Goal: Task Accomplishment & Management: Manage account settings

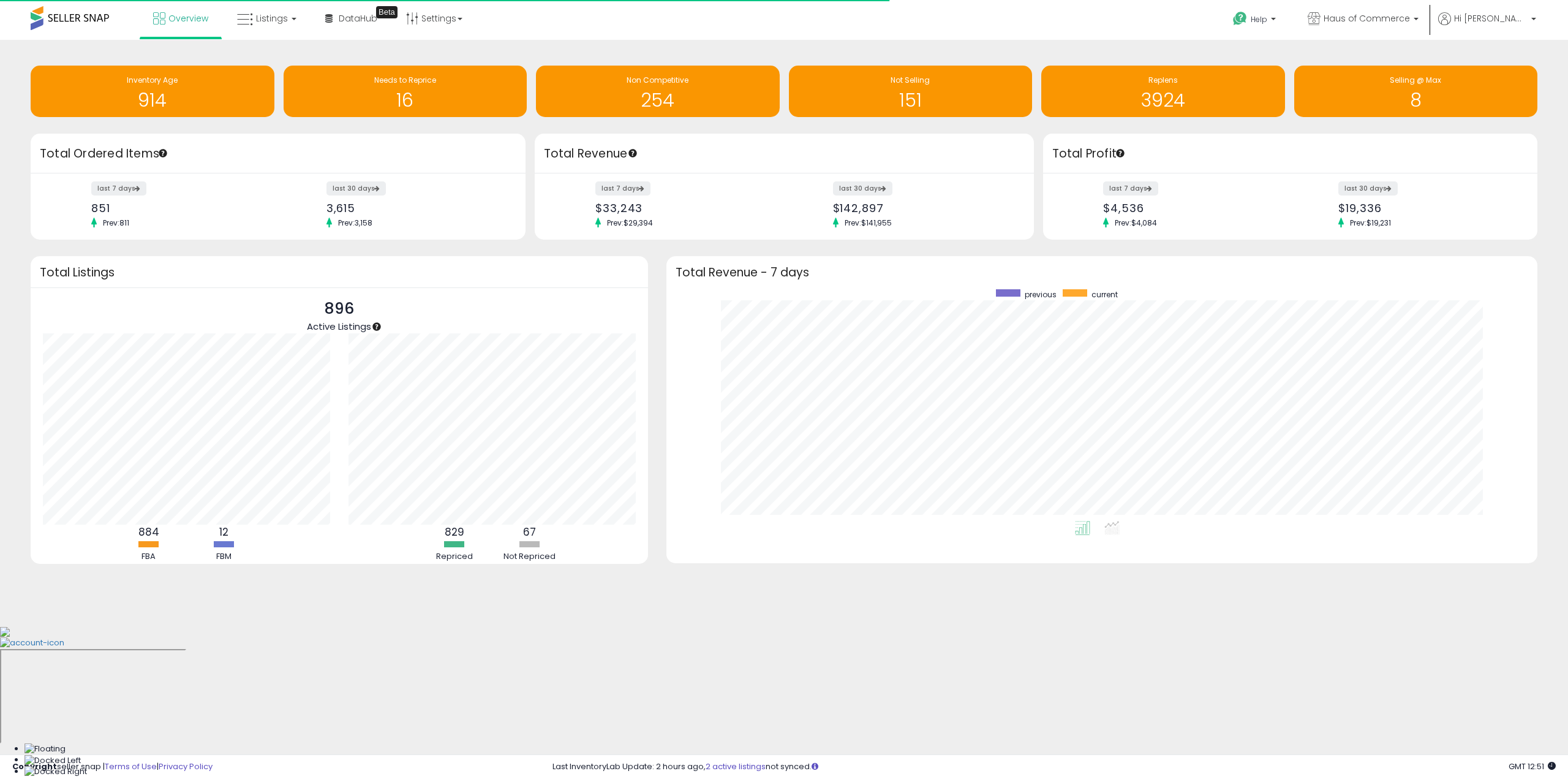
scroll to position [232, 846]
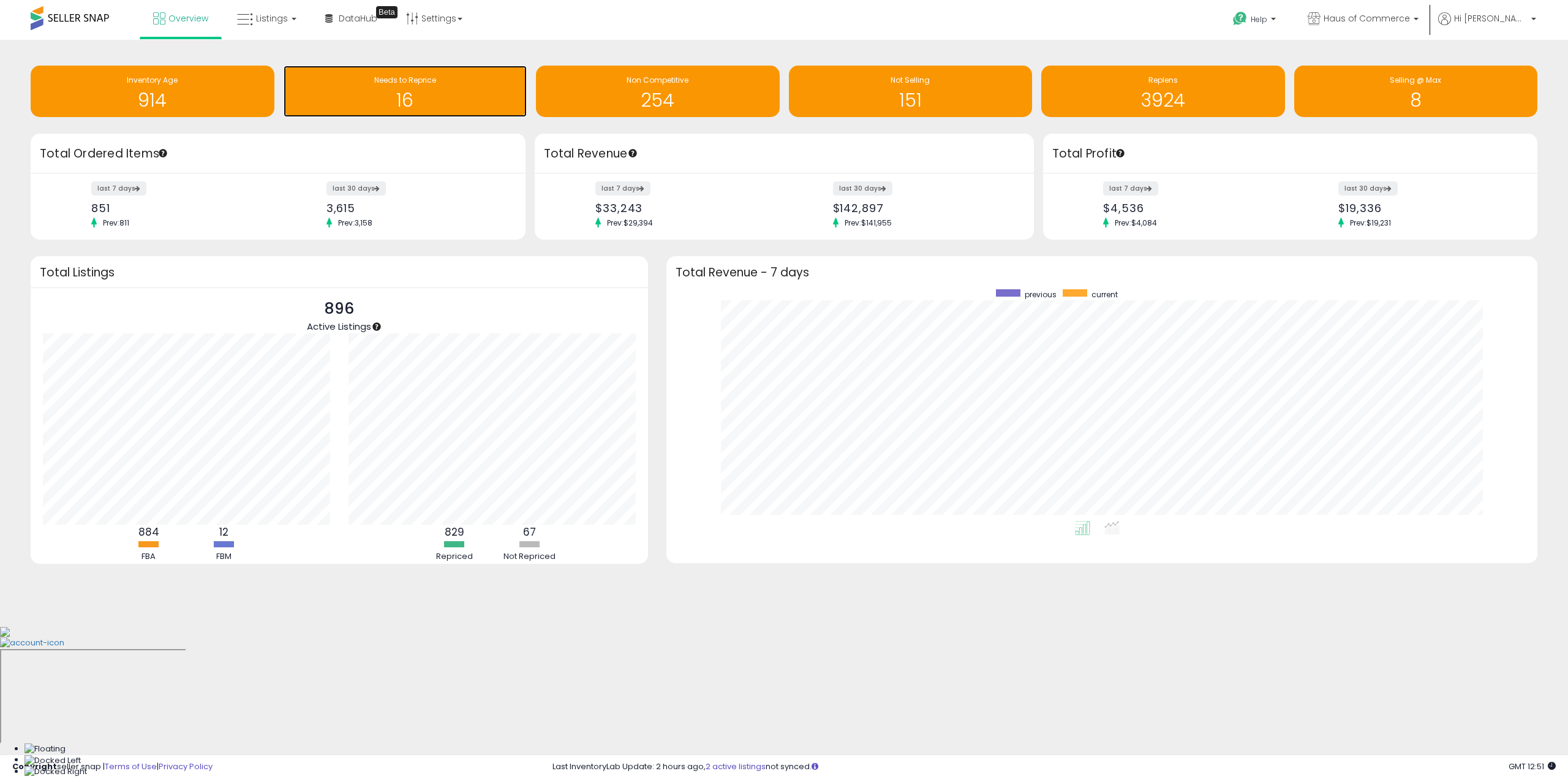
click at [388, 80] on span "Needs to Reprice" at bounding box center [405, 80] width 62 height 11
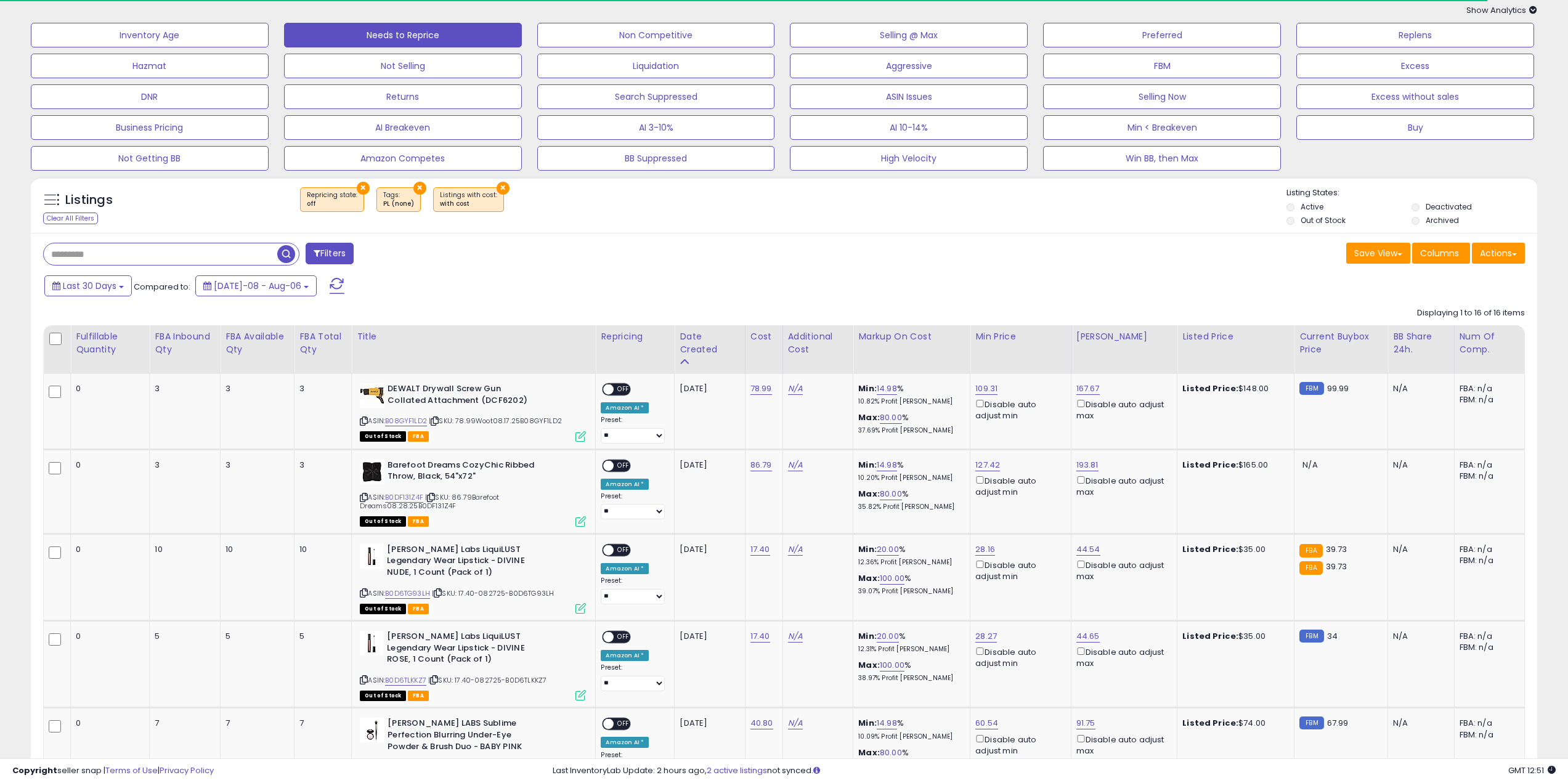
scroll to position [62, 0]
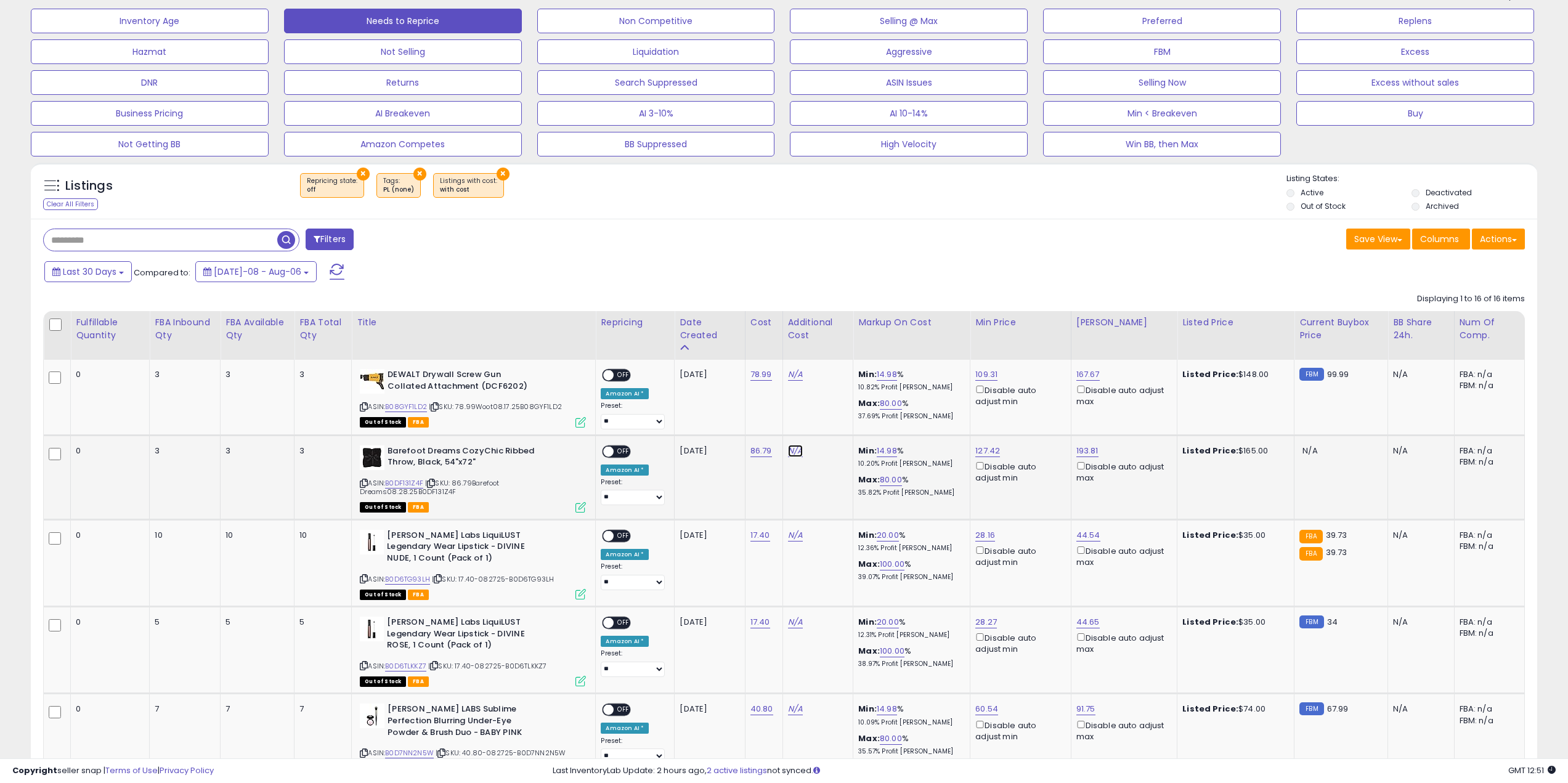
click at [788, 451] on link "N/A" at bounding box center [795, 451] width 14 height 13
type input "*"
click button "submit" at bounding box center [825, 419] width 21 height 18
click at [615, 454] on span "OFF" at bounding box center [624, 451] width 20 height 11
click at [368, 403] on icon at bounding box center [363, 407] width 8 height 7
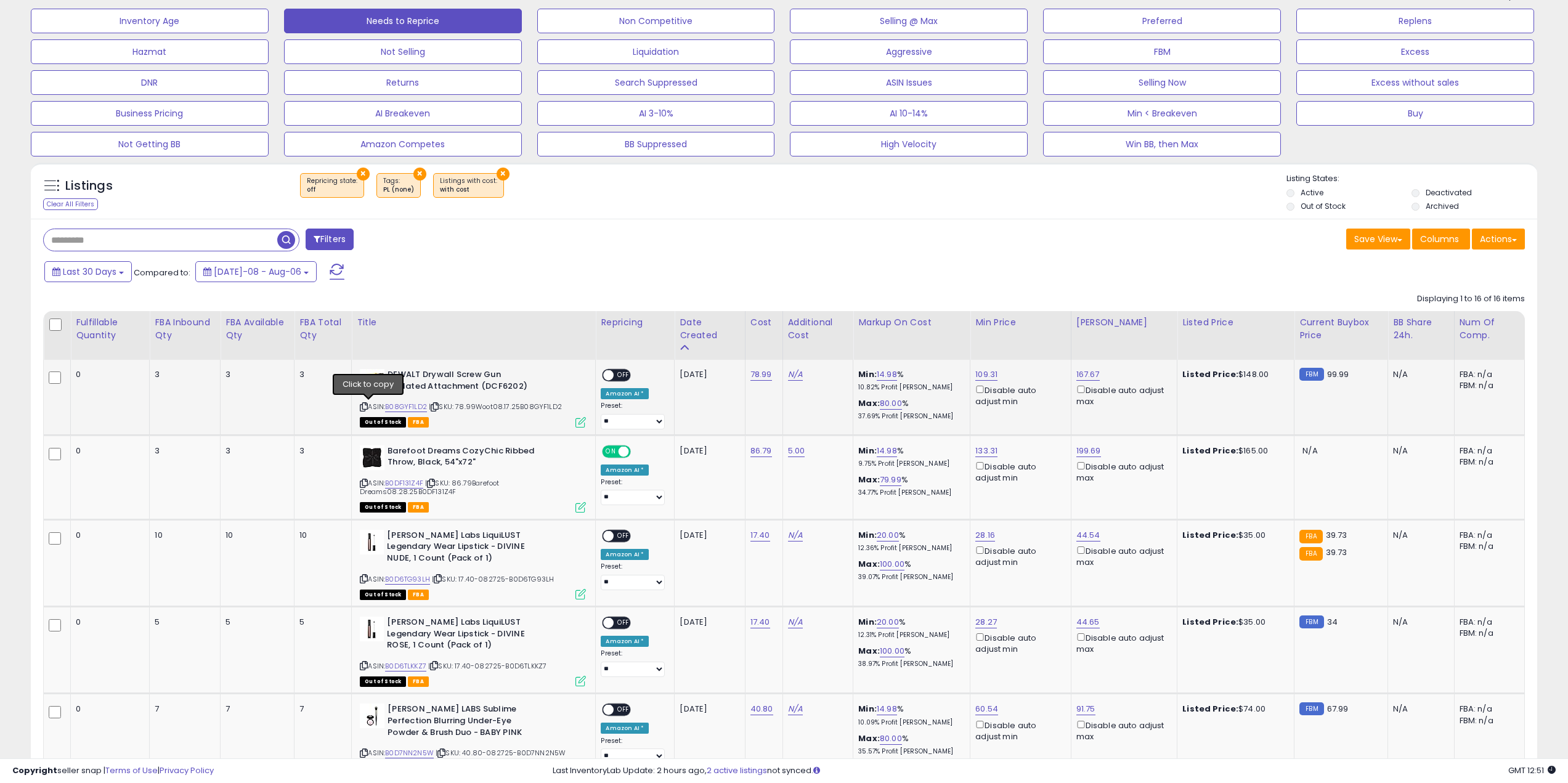
click at [368, 405] on icon at bounding box center [363, 407] width 8 height 7
click at [788, 376] on link "N/A" at bounding box center [795, 375] width 14 height 13
type input "*"
click button "submit" at bounding box center [825, 342] width 21 height 18
click at [615, 376] on span "OFF" at bounding box center [624, 375] width 20 height 11
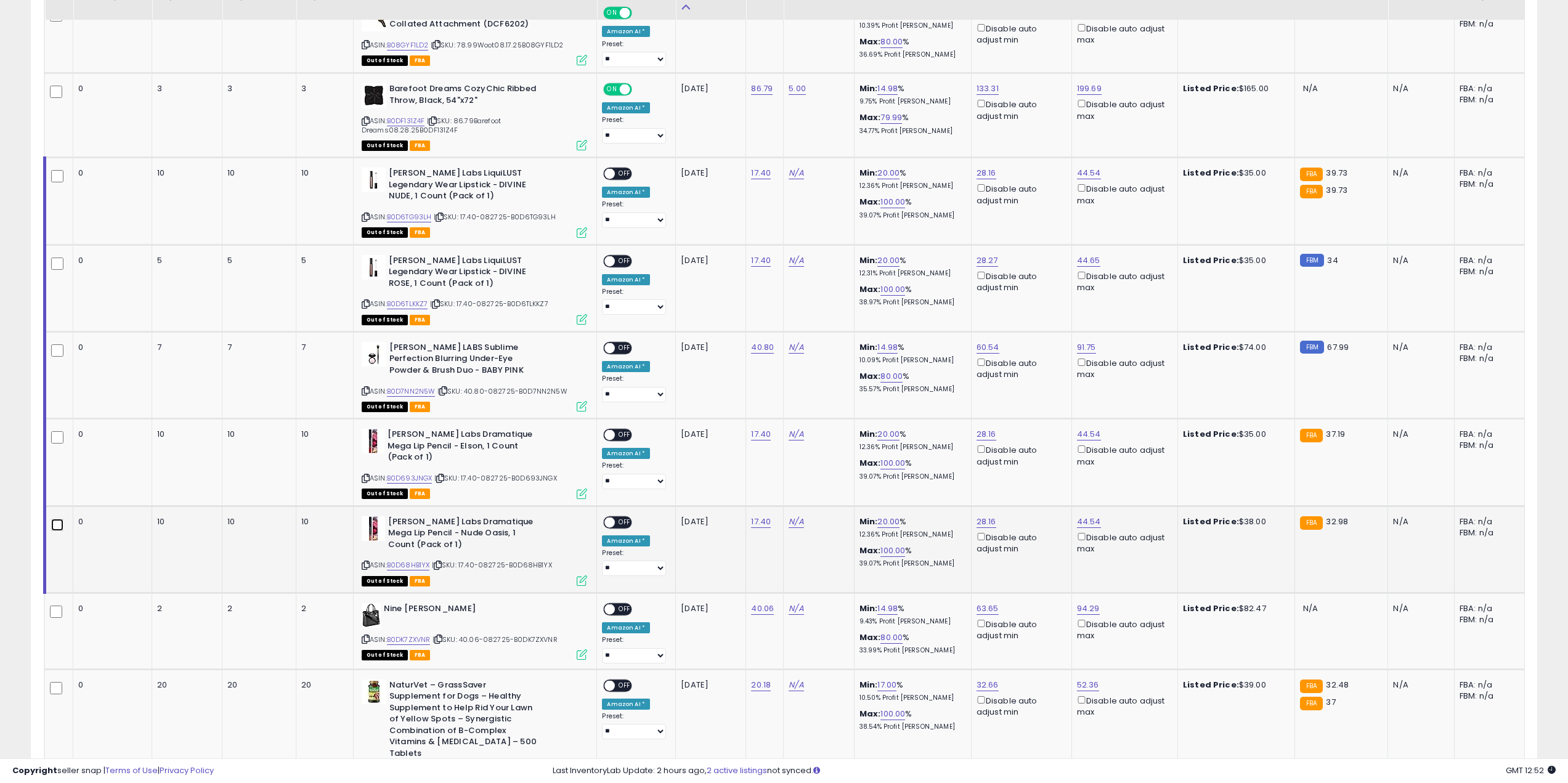
scroll to position [493, 0]
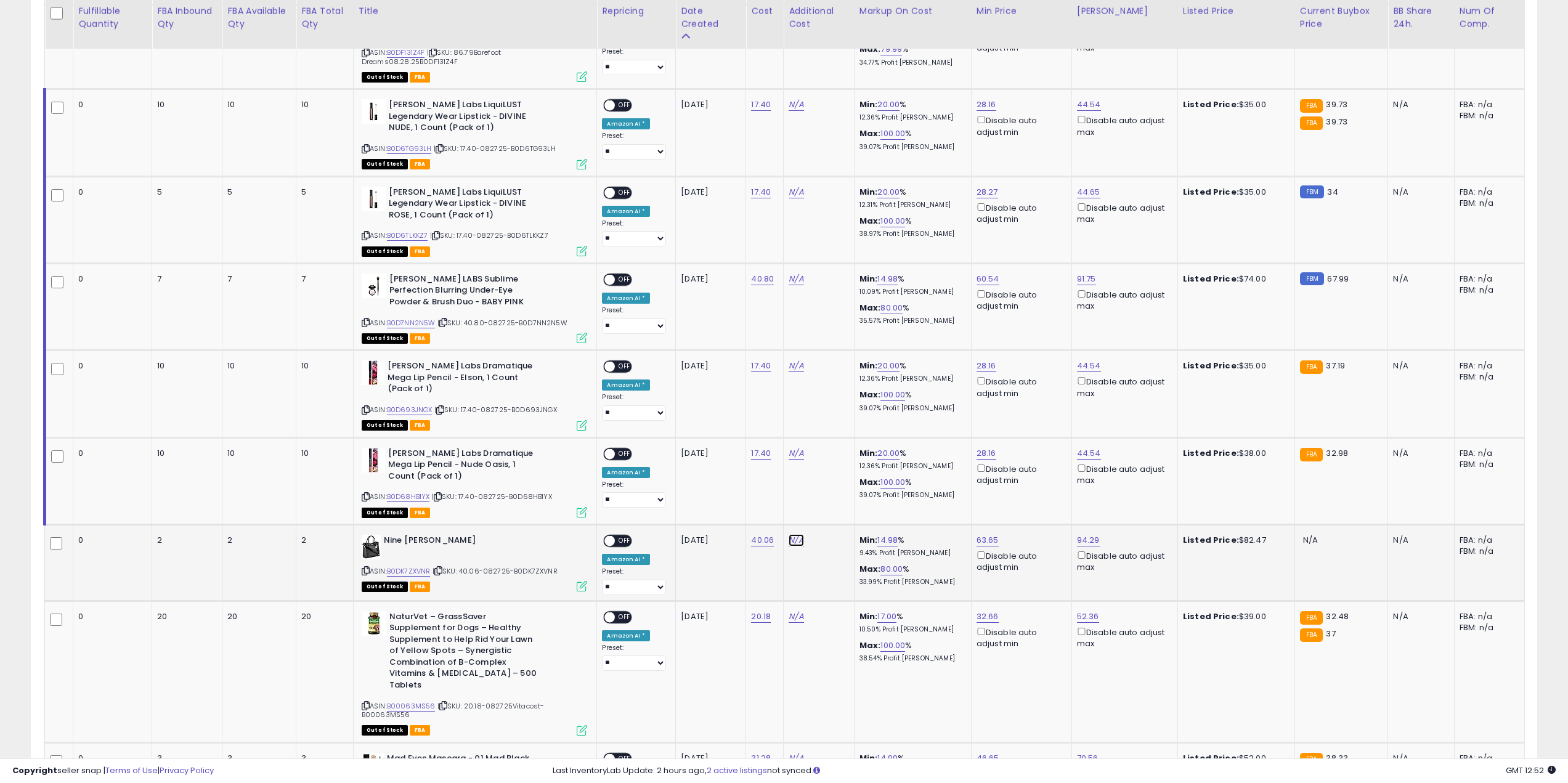
click at [790, 541] on link "N/A" at bounding box center [795, 540] width 14 height 13
type input "*"
click button "submit" at bounding box center [826, 509] width 21 height 18
click at [616, 540] on span "OFF" at bounding box center [625, 540] width 20 height 11
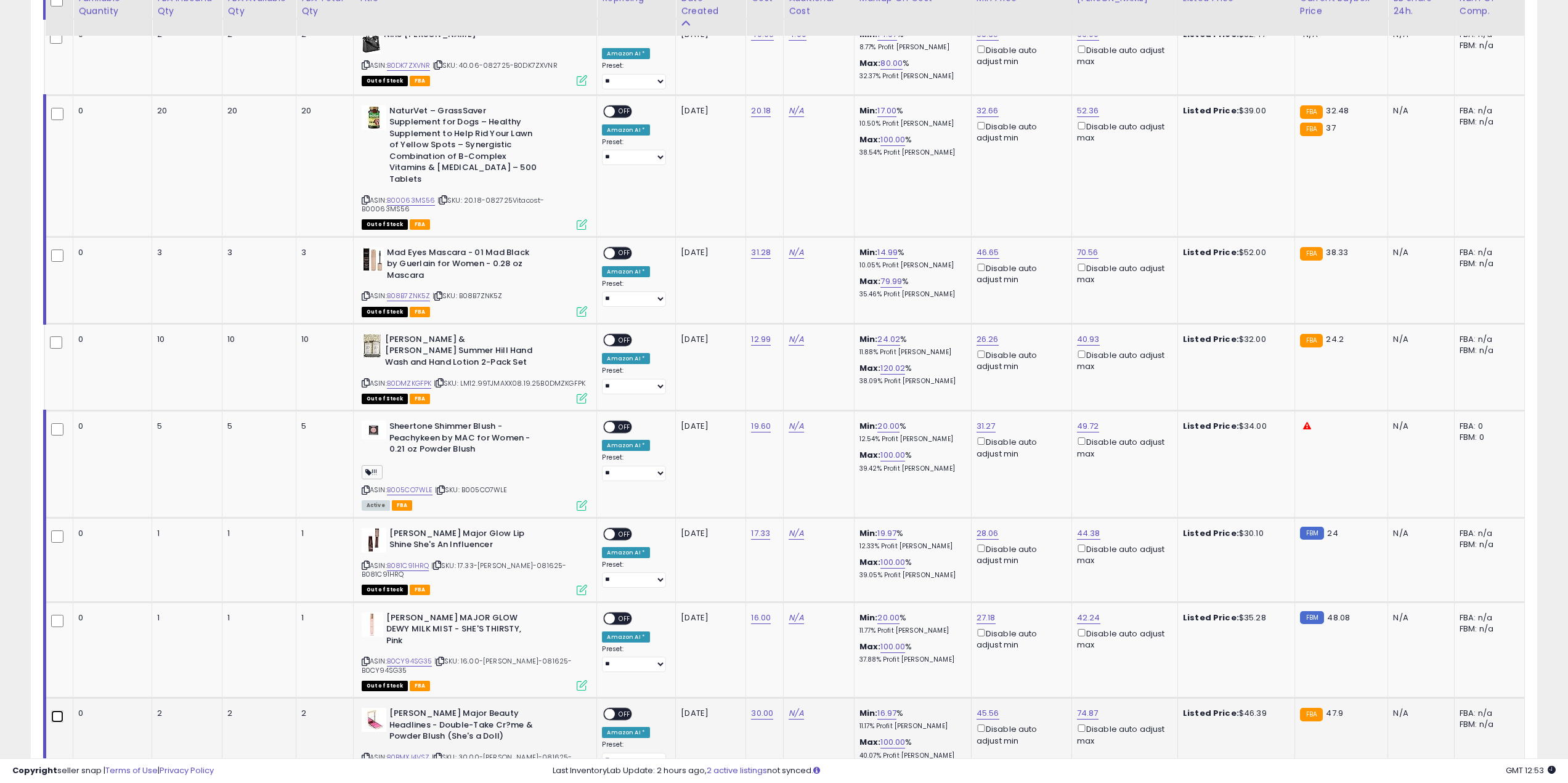
scroll to position [986, 0]
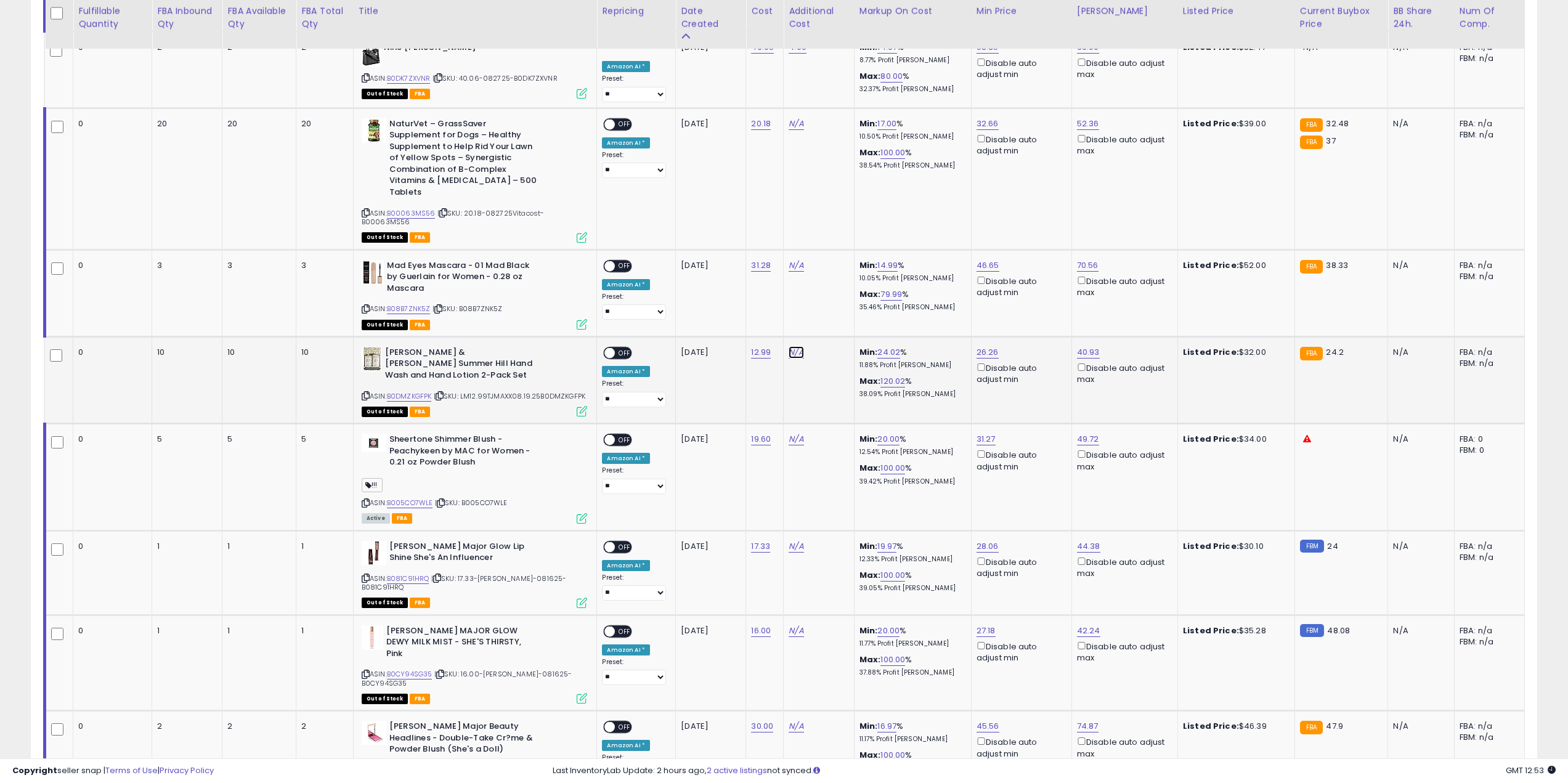
click at [788, 346] on link "N/A" at bounding box center [795, 352] width 14 height 13
type input "*"
click button "submit" at bounding box center [826, 309] width 21 height 18
click at [605, 347] on span at bounding box center [610, 352] width 11 height 11
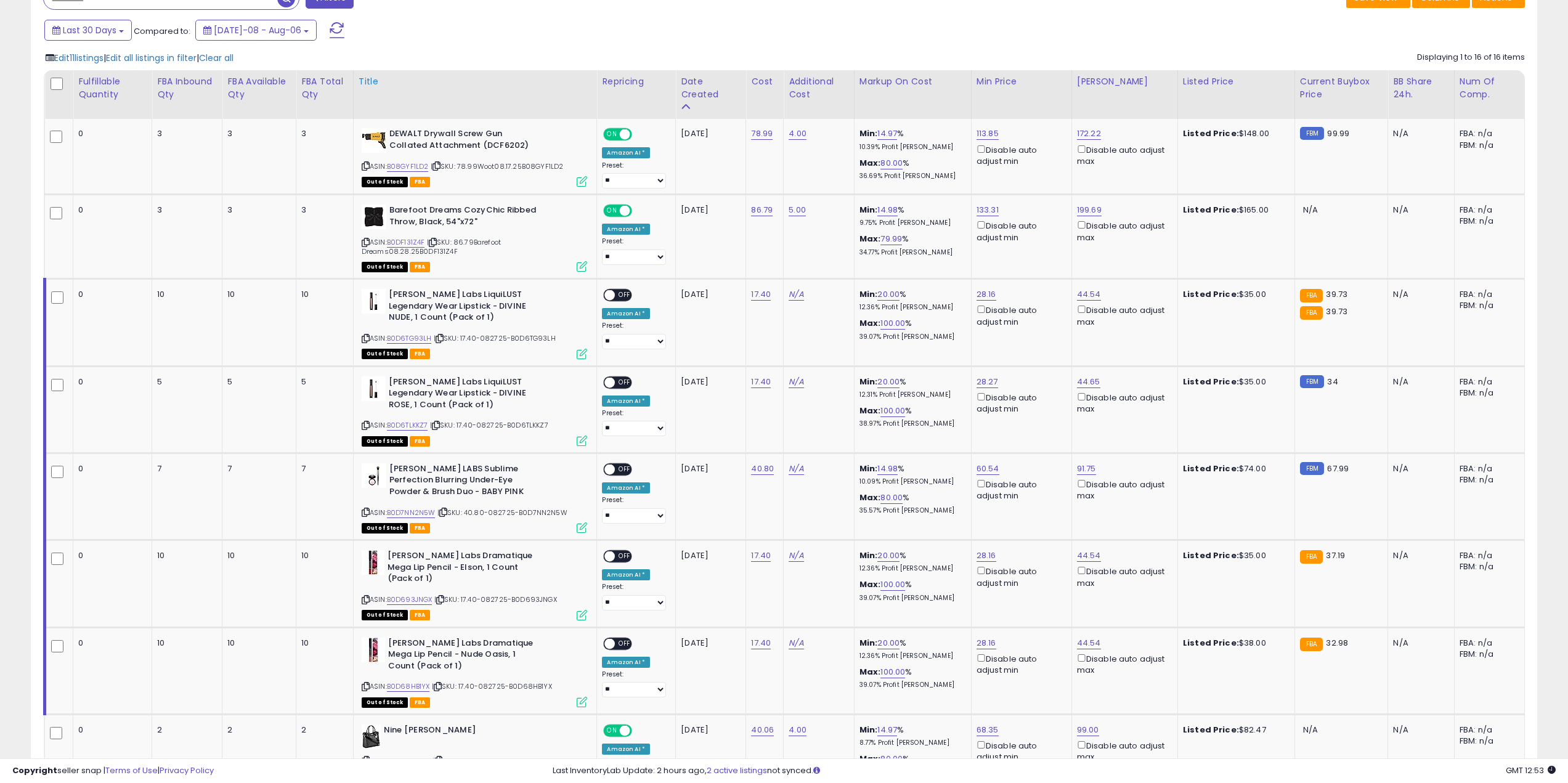
scroll to position [62, 0]
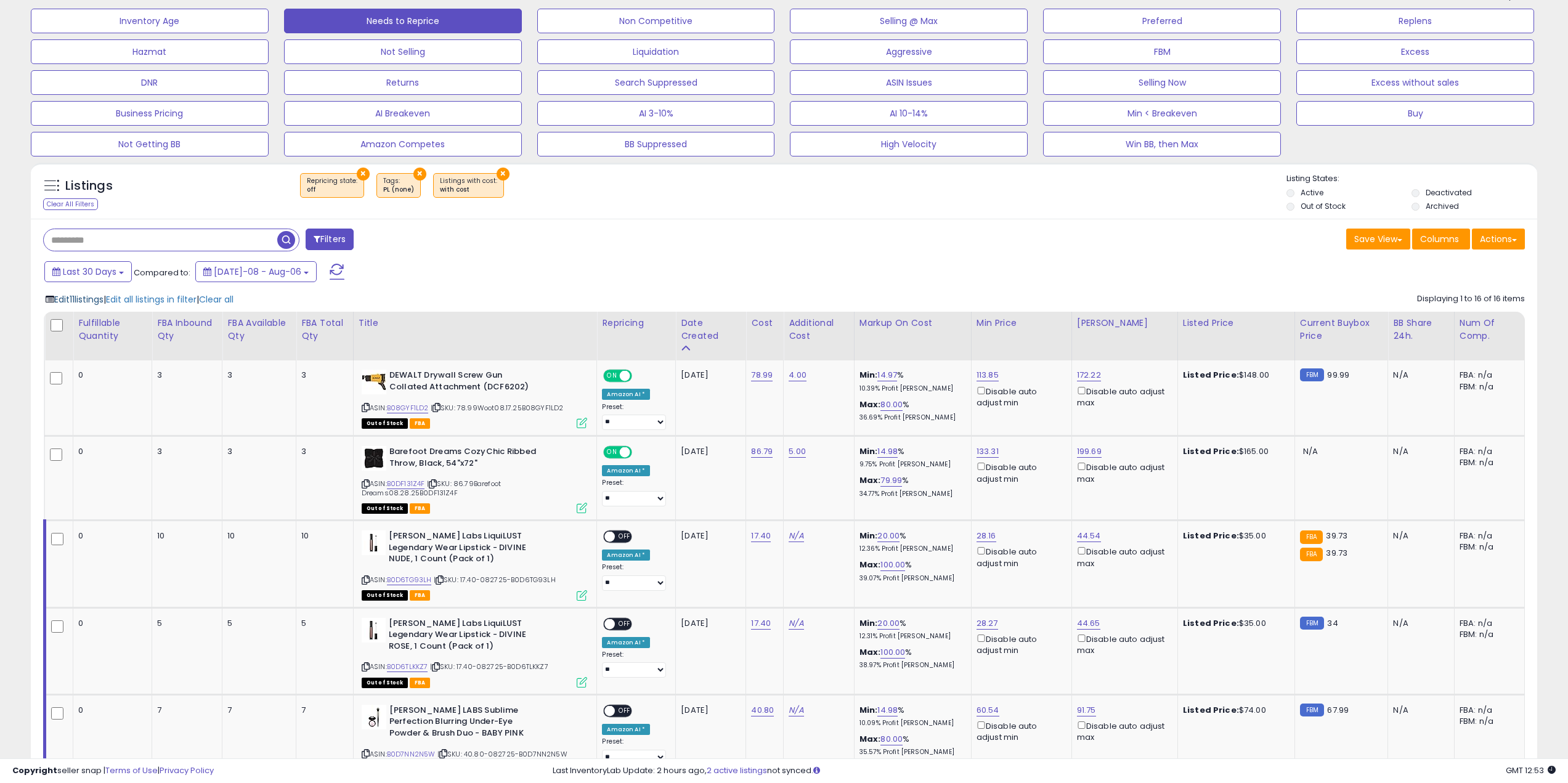
click at [97, 298] on span "Edit 11 listings" at bounding box center [79, 300] width 49 height 13
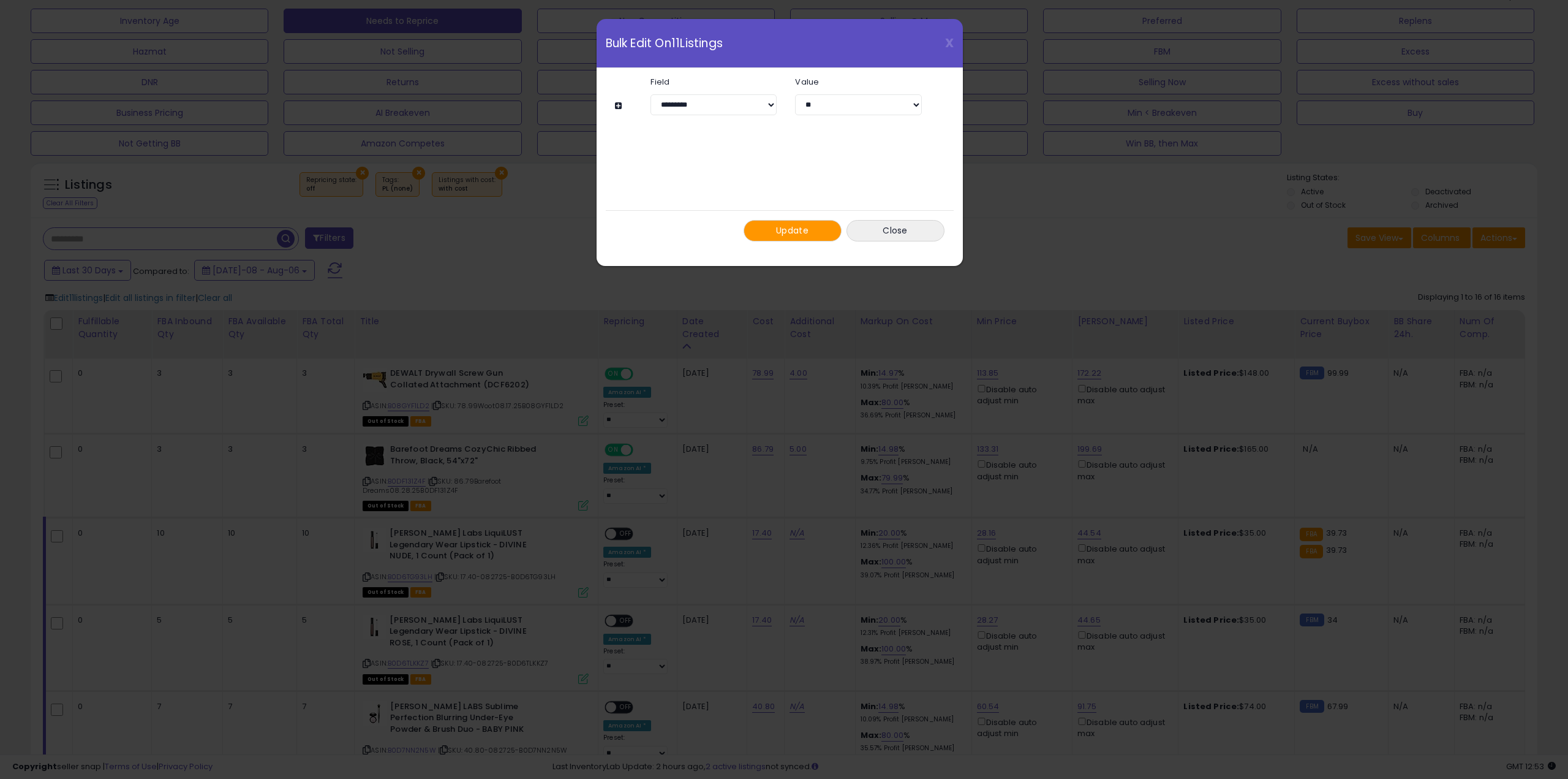
click at [618, 107] on button at bounding box center [620, 105] width 11 height 9
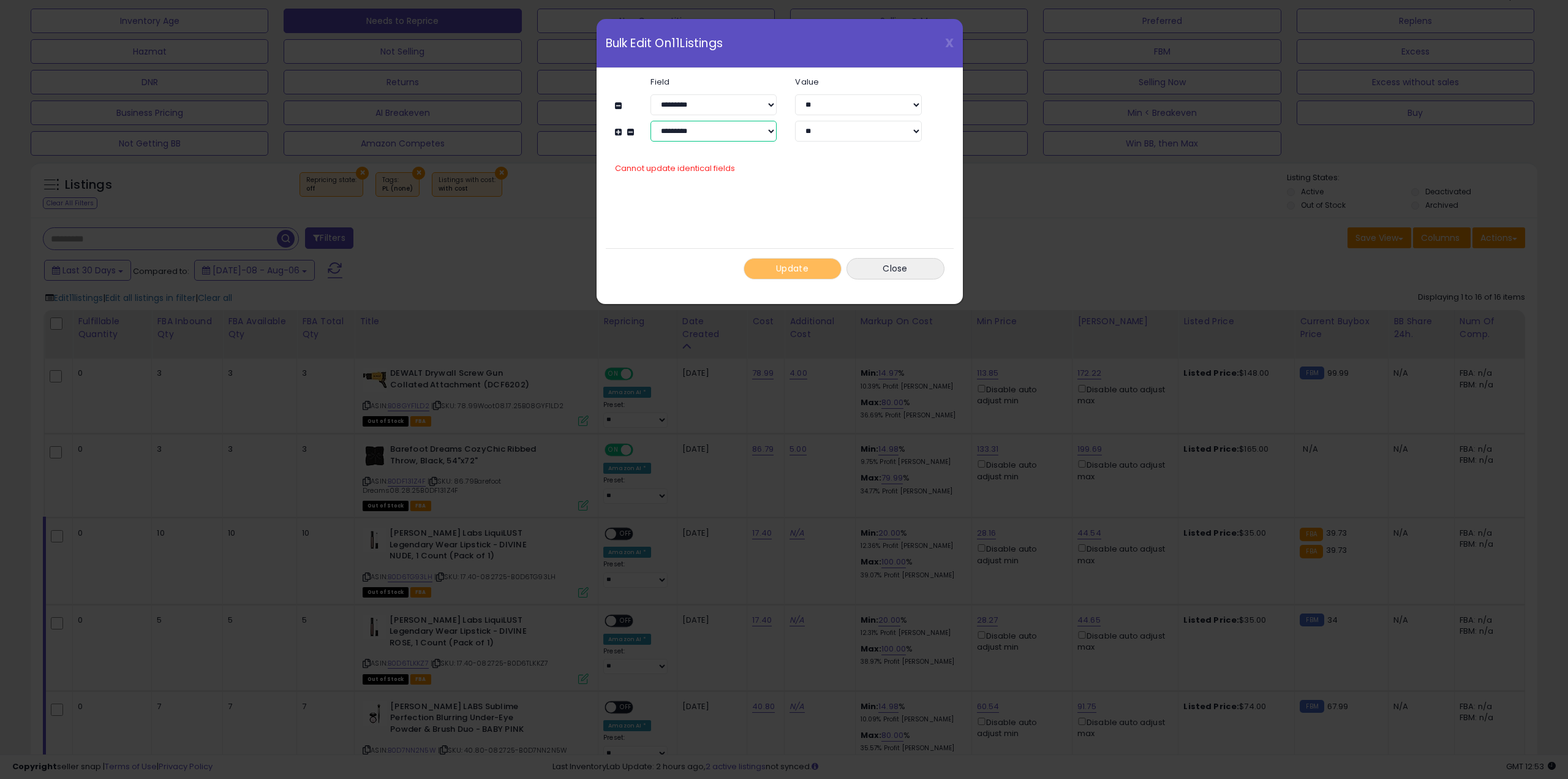
click at [707, 126] on select "**********" at bounding box center [714, 131] width 126 height 21
select select "**********"
click at [650, 121] on select "**********" at bounding box center [714, 131] width 126 height 21
click at [883, 129] on input "number" at bounding box center [858, 131] width 126 height 21
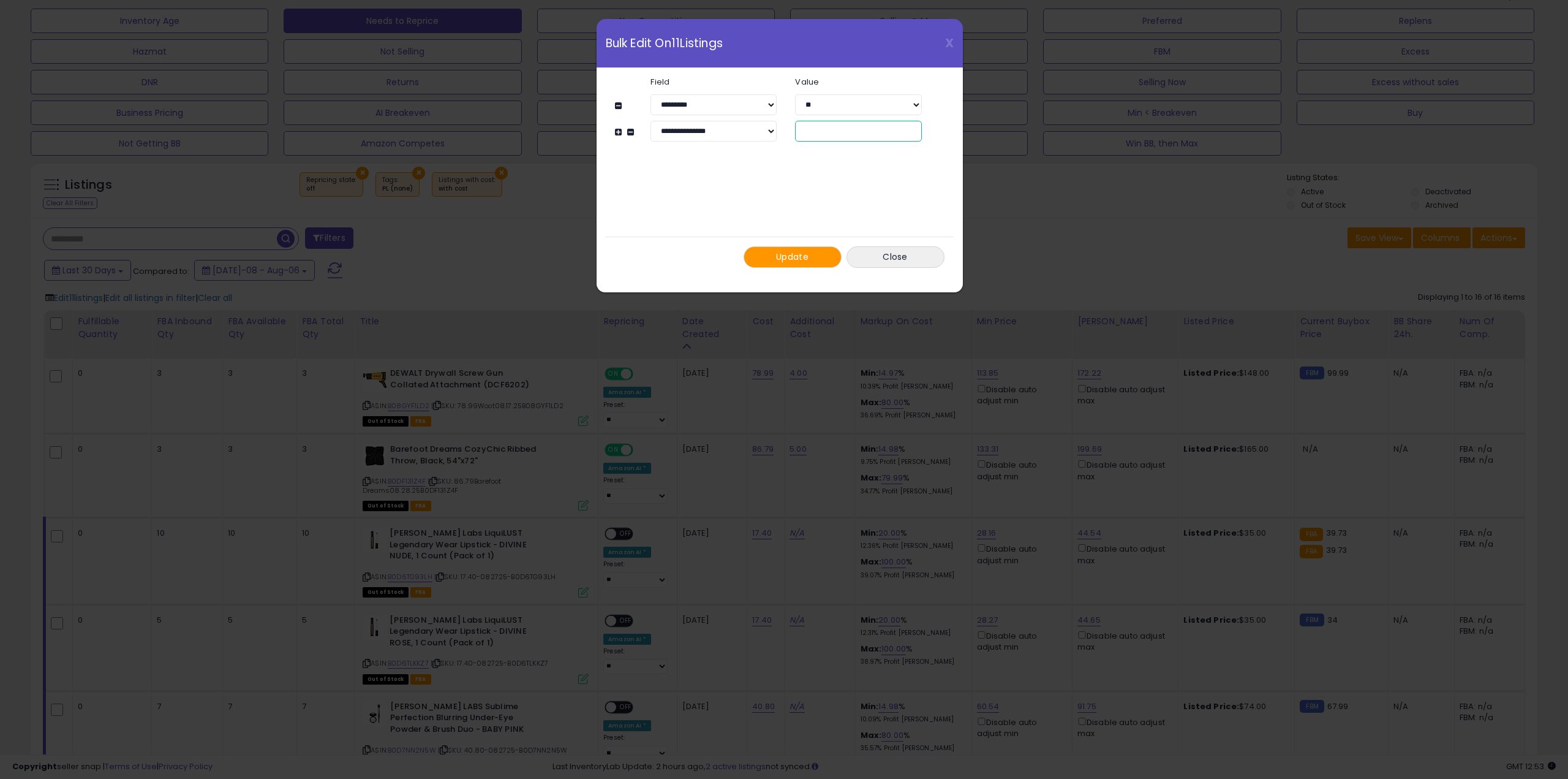
type input "***"
click at [782, 246] on button "Update" at bounding box center [792, 257] width 98 height 21
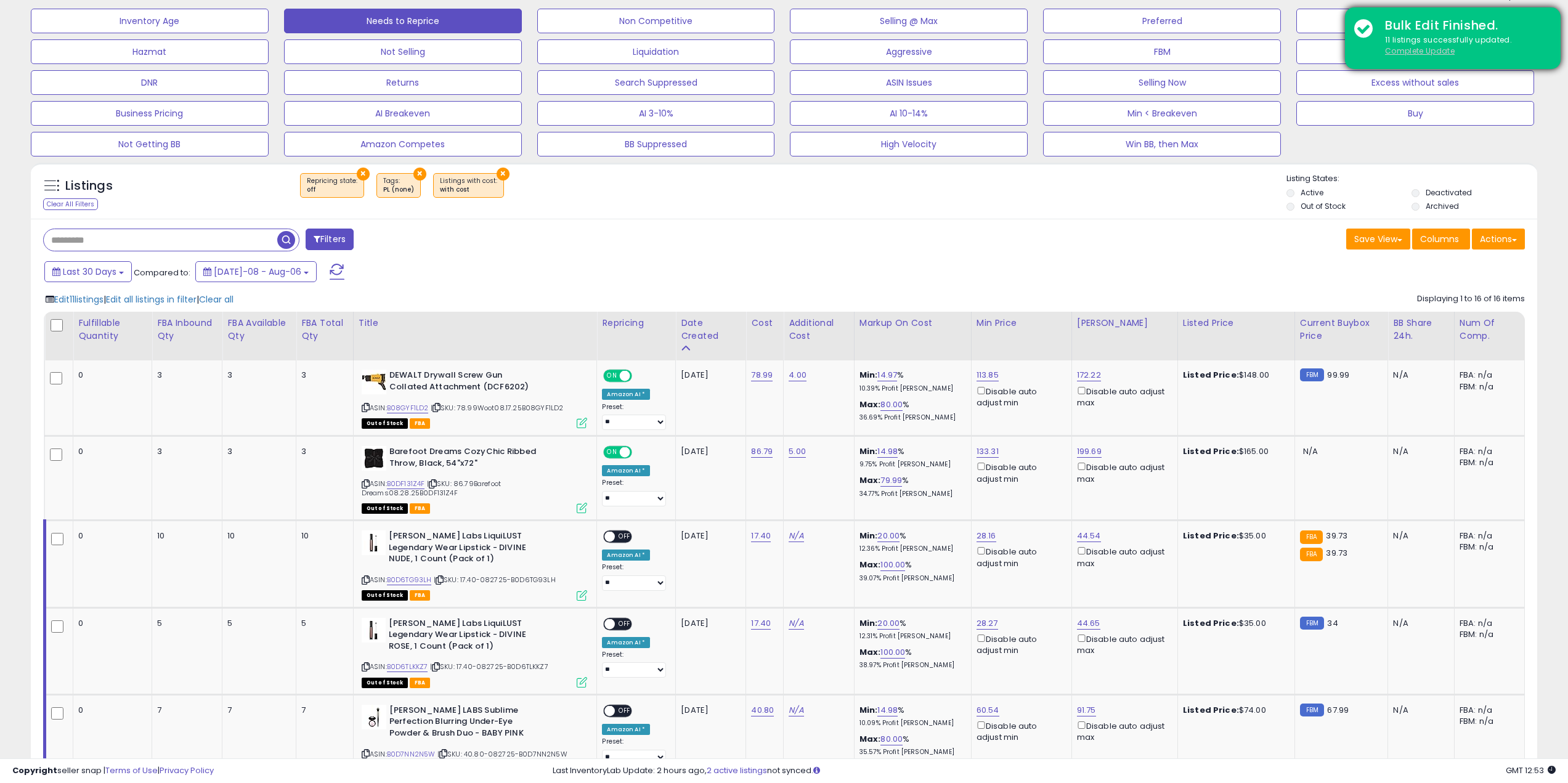
click at [1403, 46] on u "Complete Update" at bounding box center [1420, 50] width 70 height 11
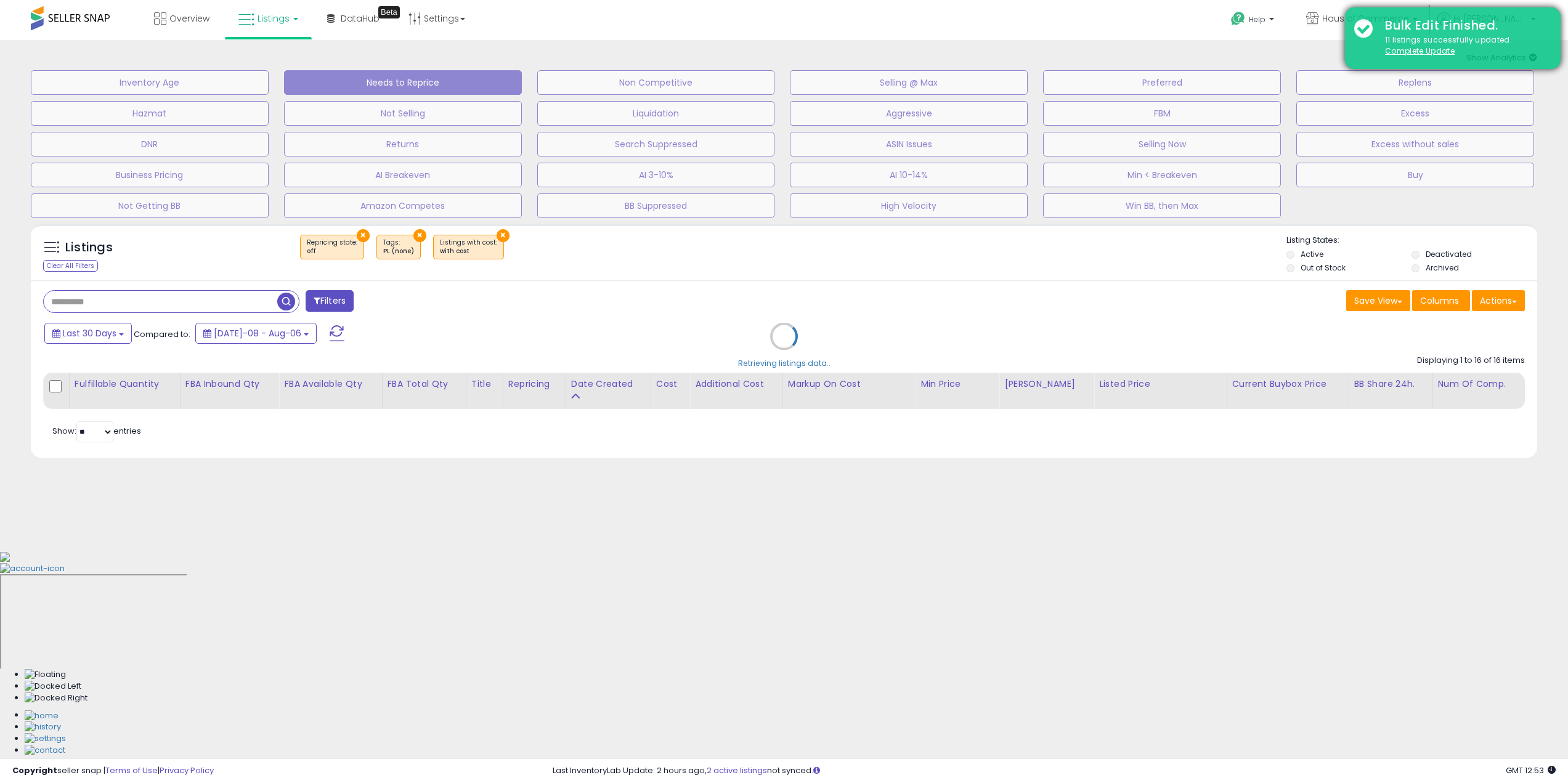
scroll to position [0, 0]
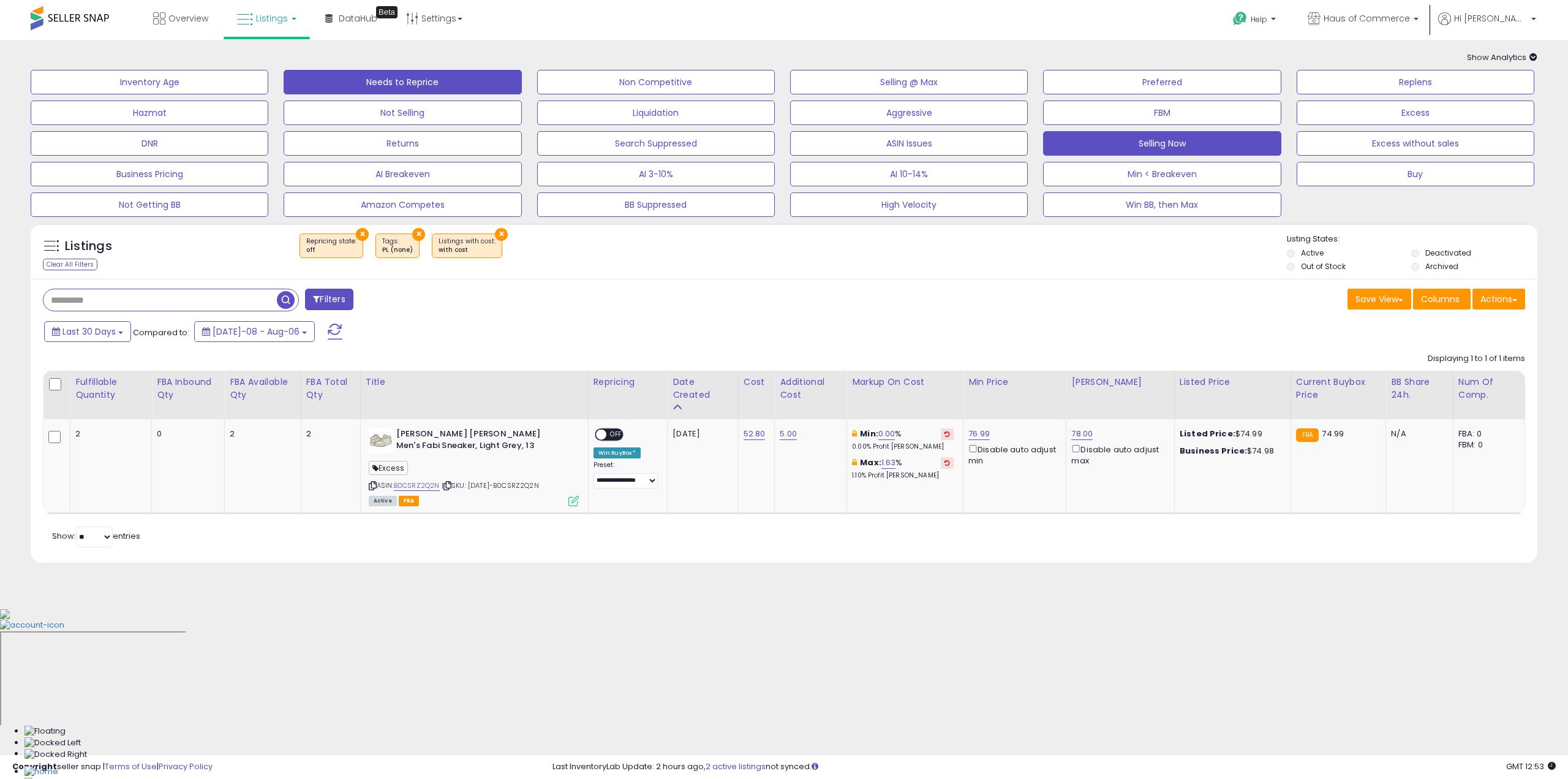
click at [1208, 137] on button "Selling Now" at bounding box center [1162, 143] width 238 height 24
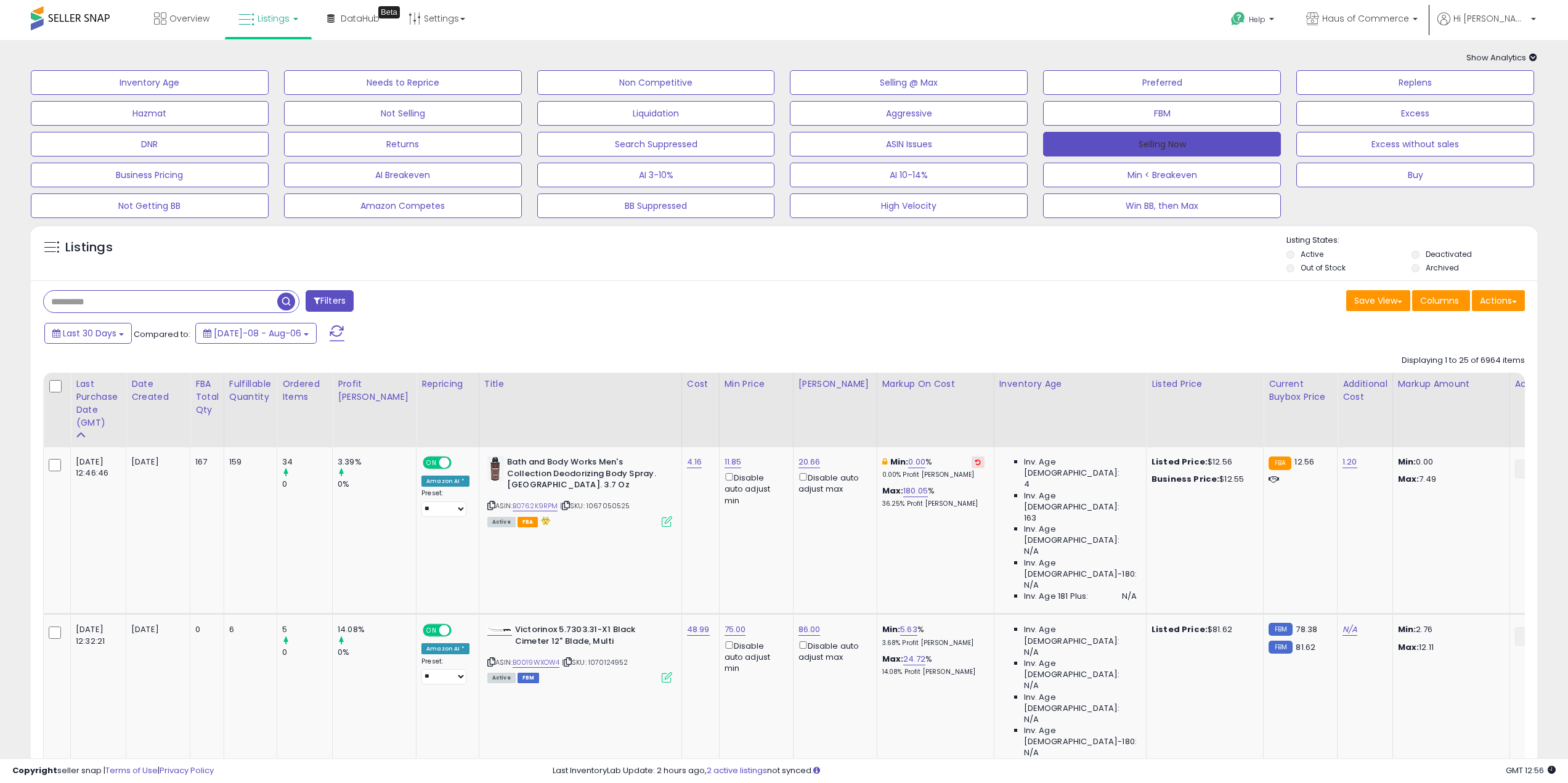
click at [1211, 149] on button "Selling Now" at bounding box center [1162, 144] width 238 height 25
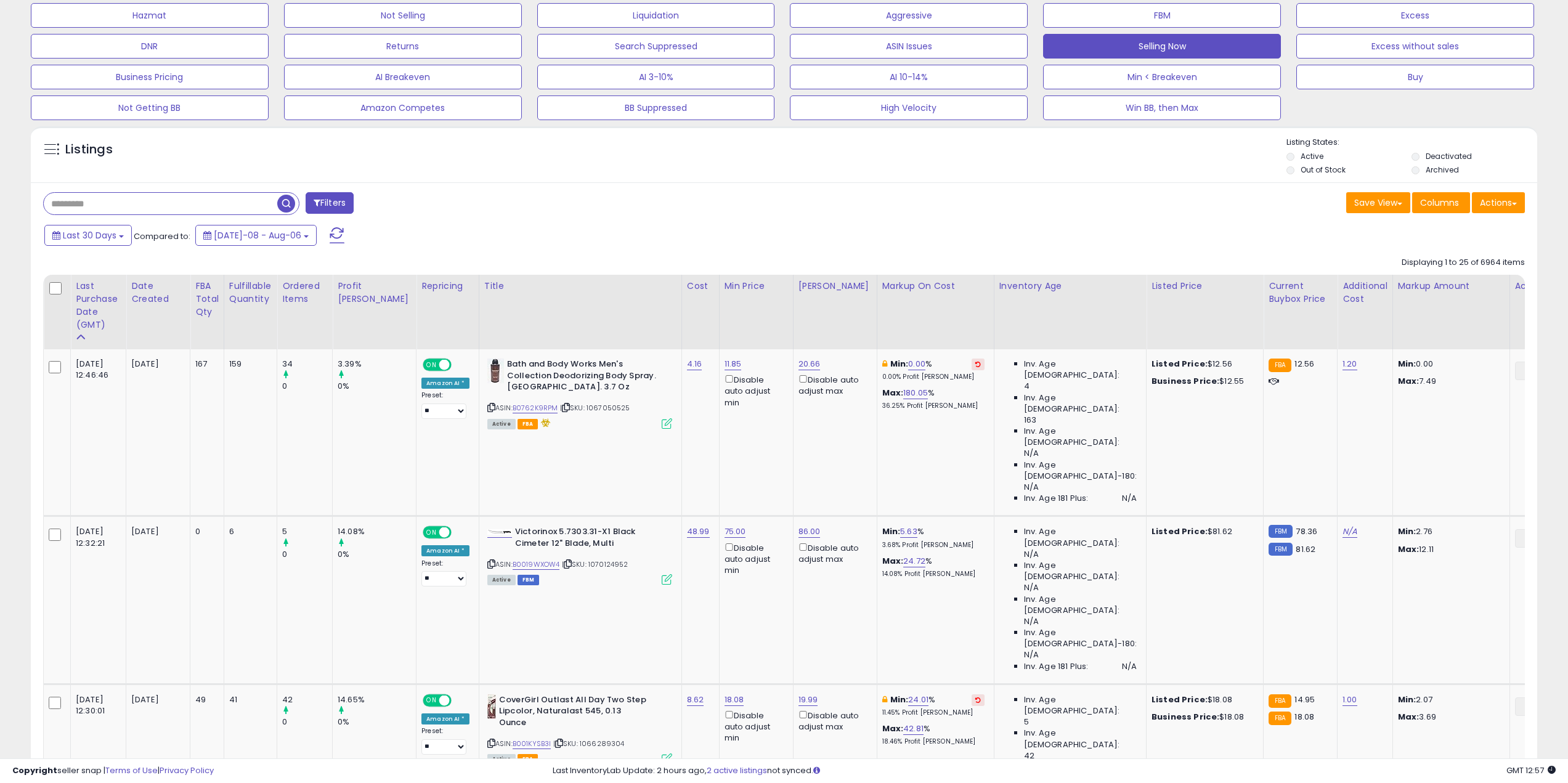
scroll to position [185, 0]
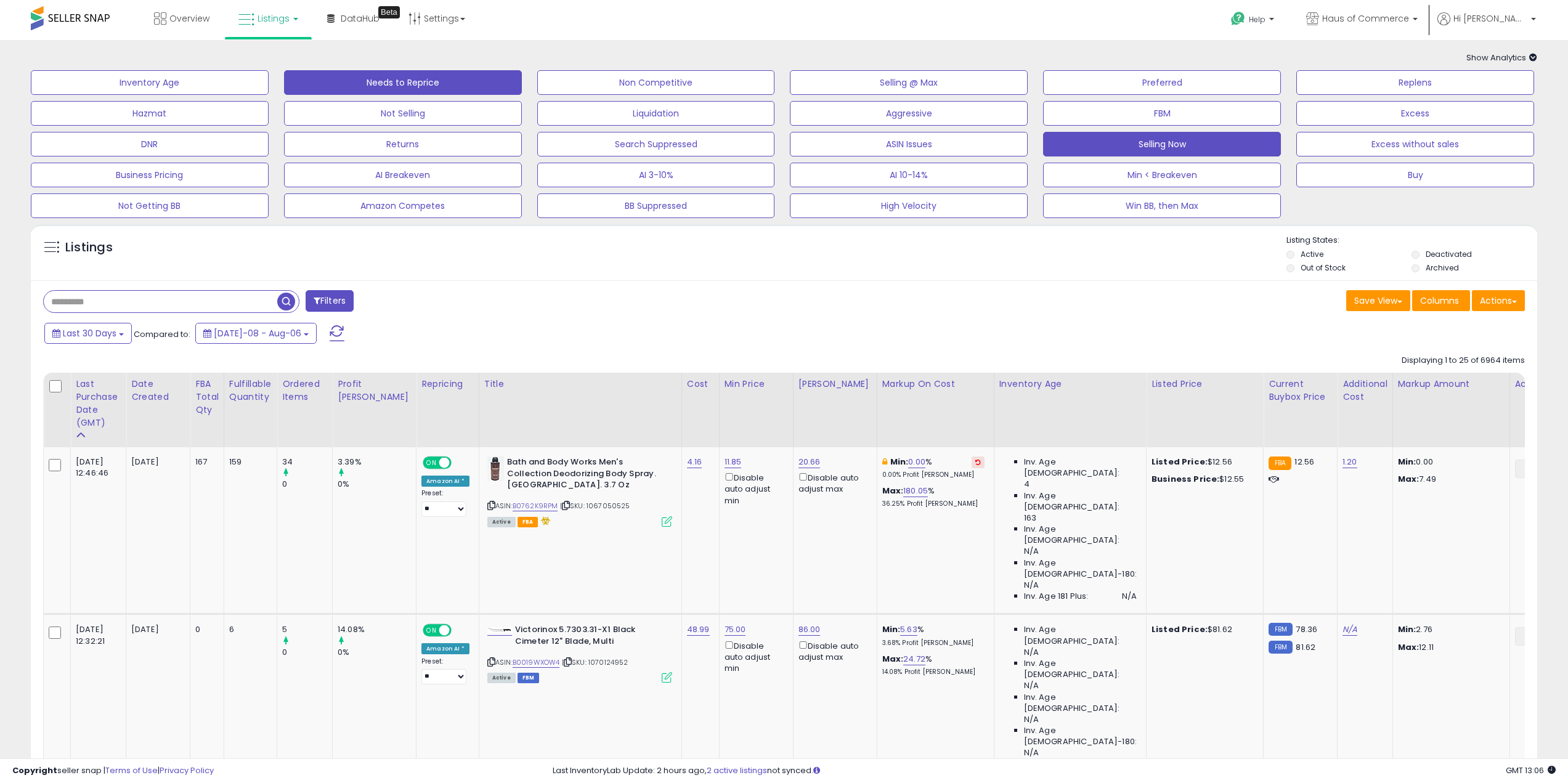
click at [378, 73] on button "Needs to Reprice" at bounding box center [403, 82] width 238 height 25
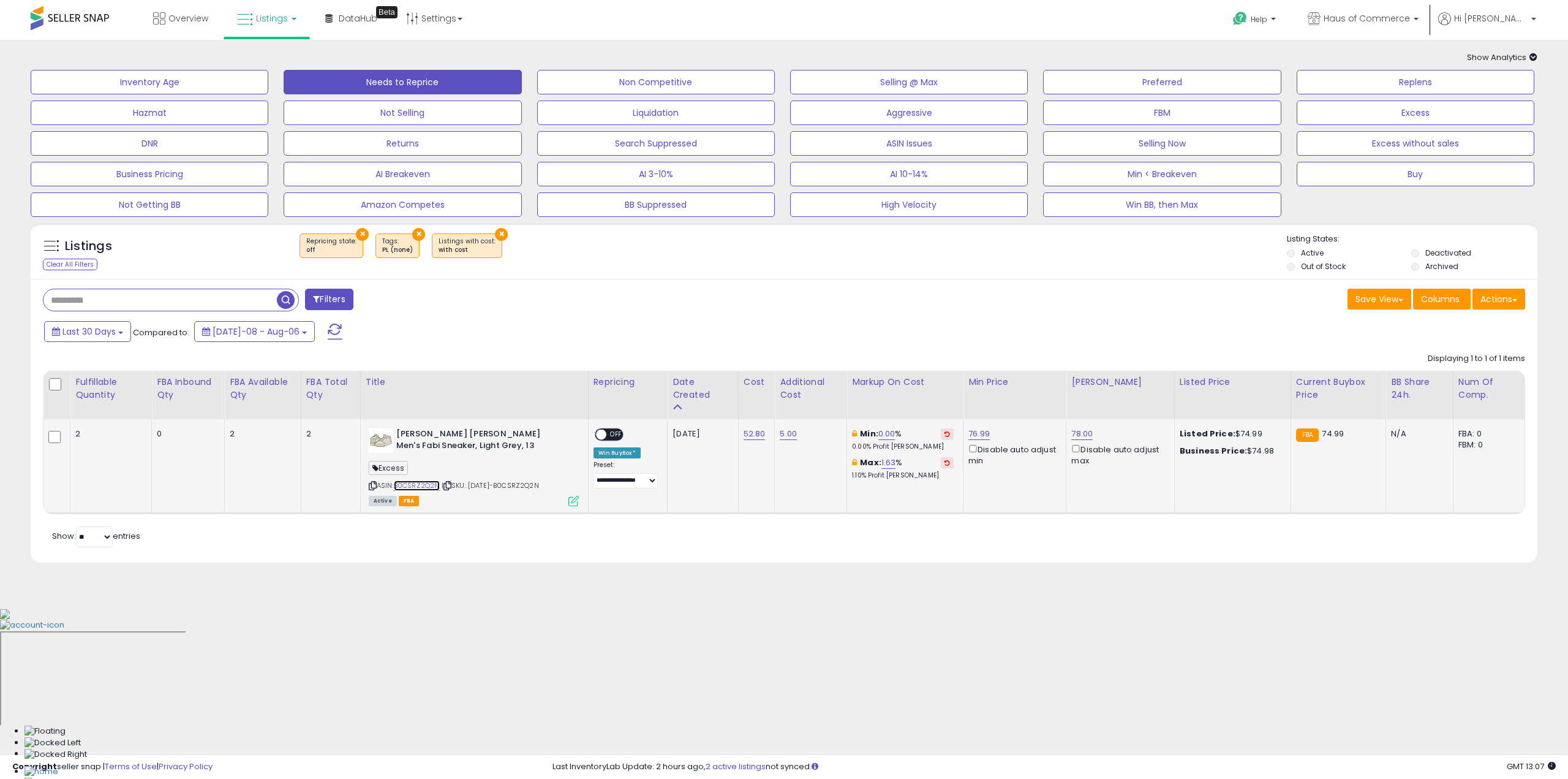
click at [434, 484] on link "B0CSRZ2Q2N" at bounding box center [416, 485] width 46 height 11
click at [1170, 140] on button "Selling Now" at bounding box center [1162, 143] width 238 height 24
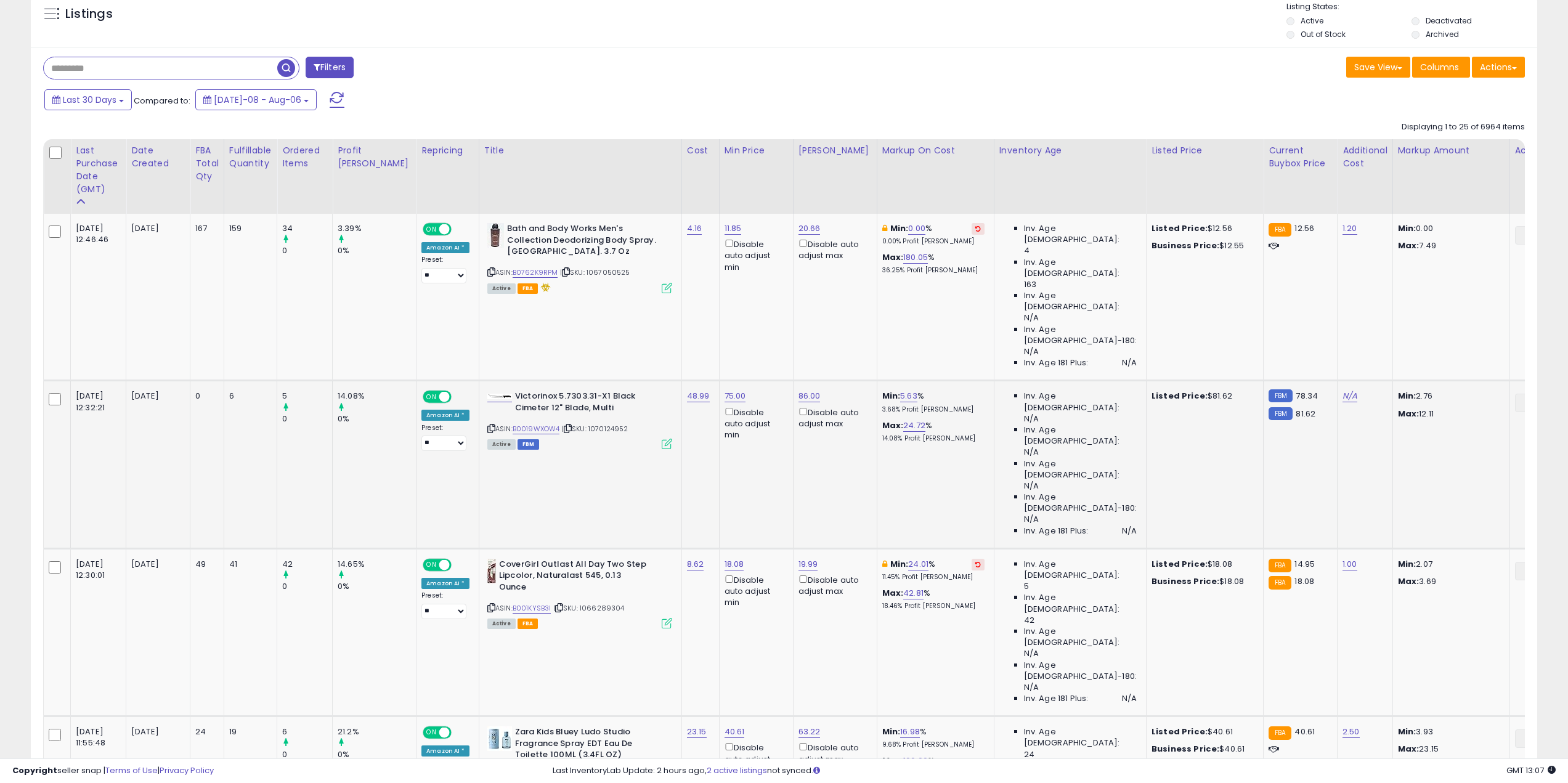
scroll to position [246, 0]
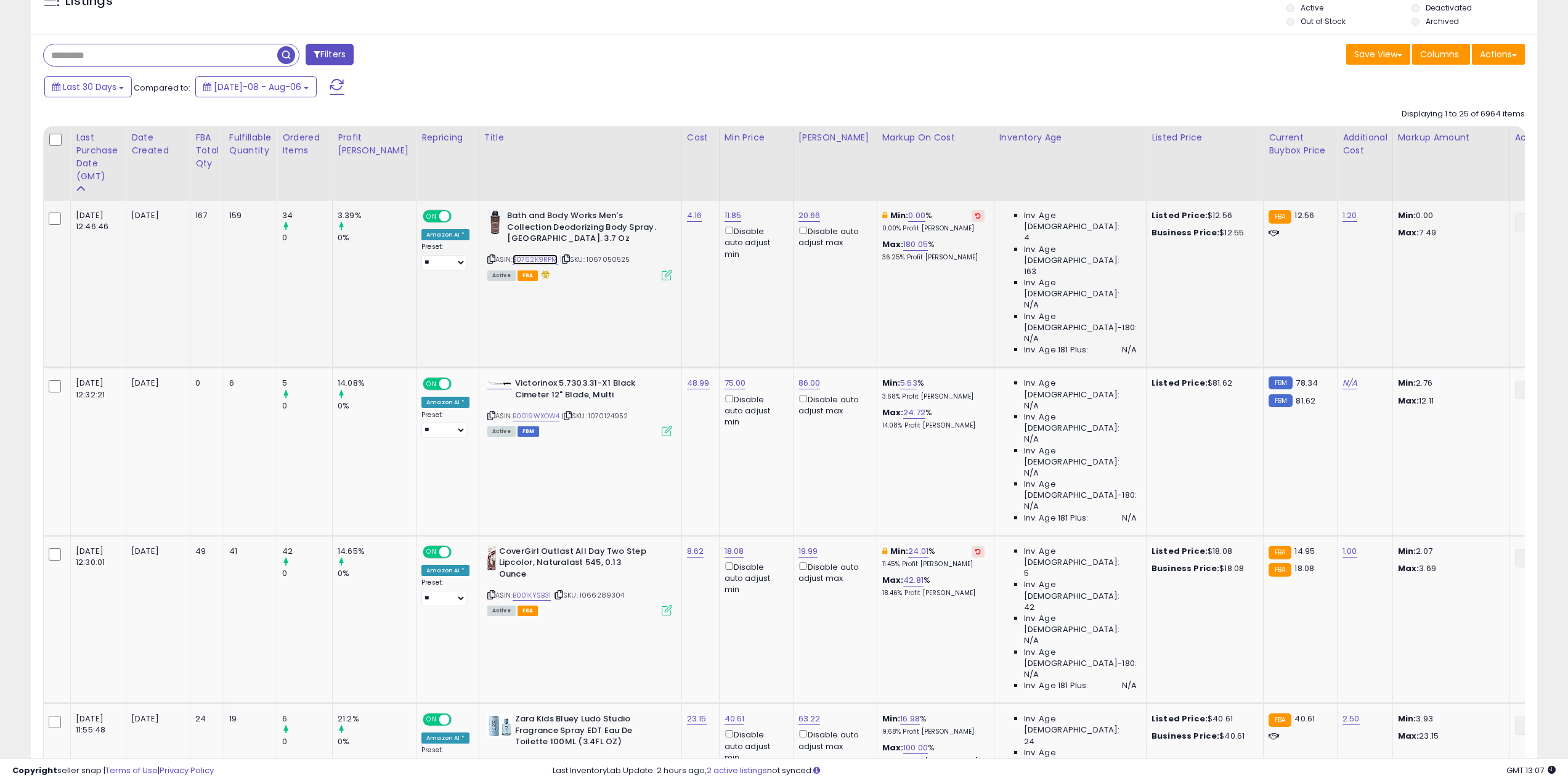
click at [520, 258] on link "B0762K9RPM" at bounding box center [535, 259] width 45 height 11
click at [518, 411] on link "B0019WXOW4" at bounding box center [536, 416] width 47 height 11
click at [725, 377] on link "75.00" at bounding box center [736, 383] width 21 height 13
drag, startPoint x: 627, startPoint y: 259, endPoint x: 695, endPoint y: 262, distance: 68.1
click at [695, 262] on input "*****" at bounding box center [669, 260] width 110 height 21
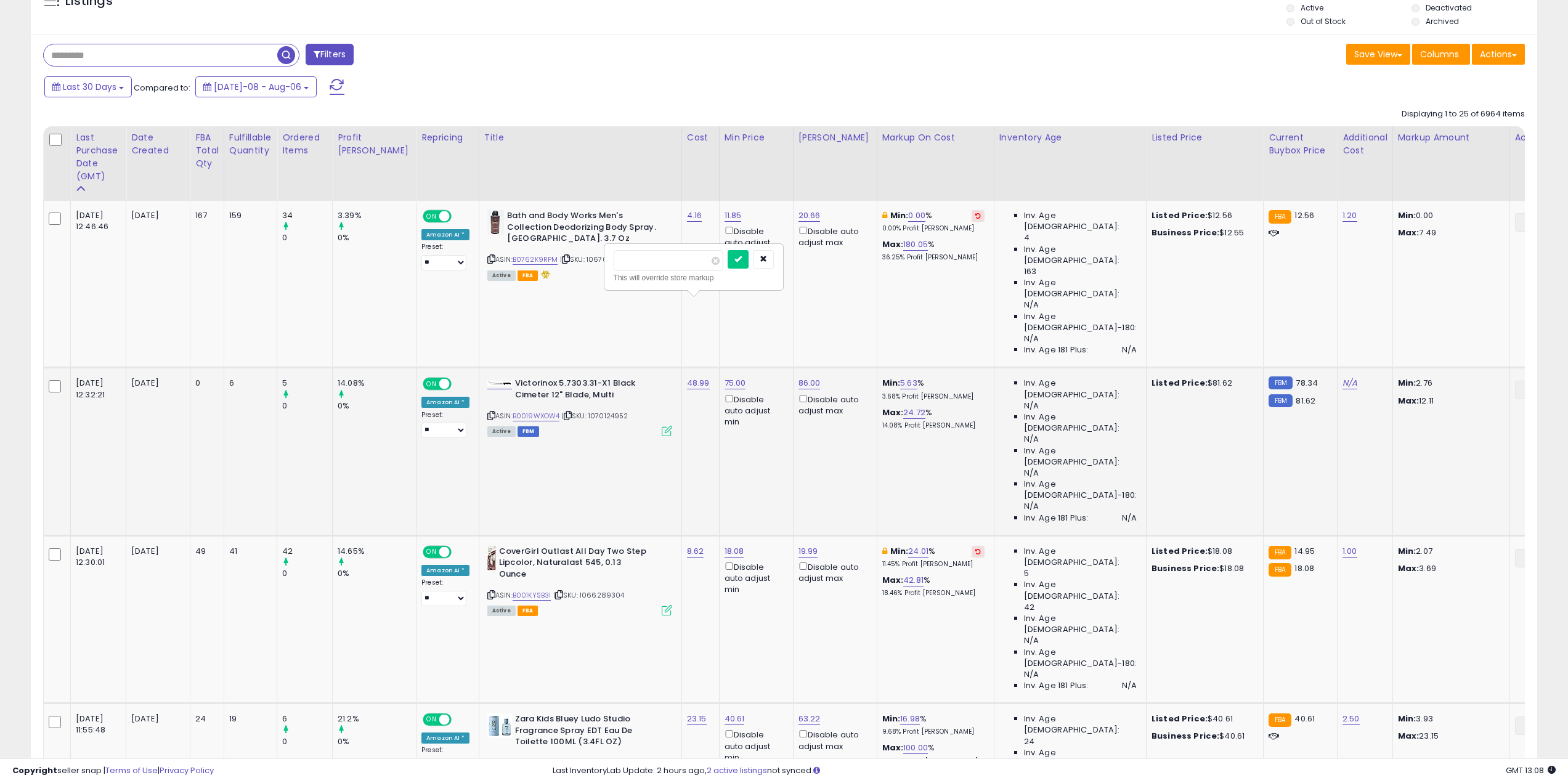
type input "**"
click button "submit" at bounding box center [738, 259] width 21 height 18
